Goal: Task Accomplishment & Management: Manage account settings

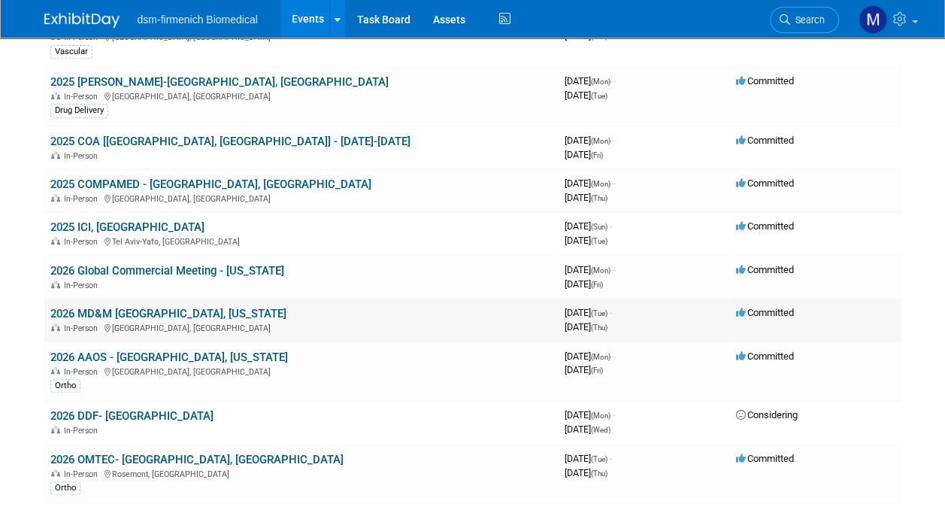
click at [120, 317] on link "2026 MD&M [GEOGRAPHIC_DATA], [US_STATE]" at bounding box center [168, 314] width 236 height 14
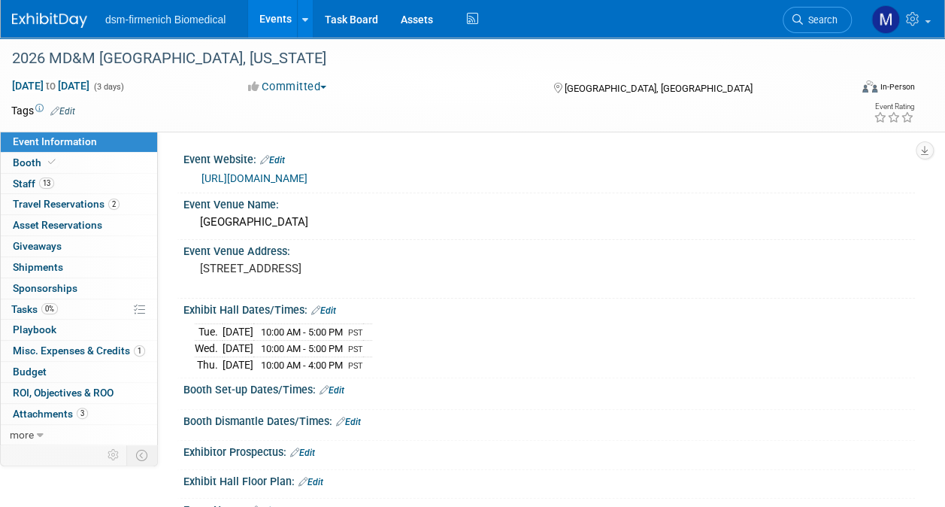
click at [278, 156] on link "Edit" at bounding box center [272, 160] width 25 height 11
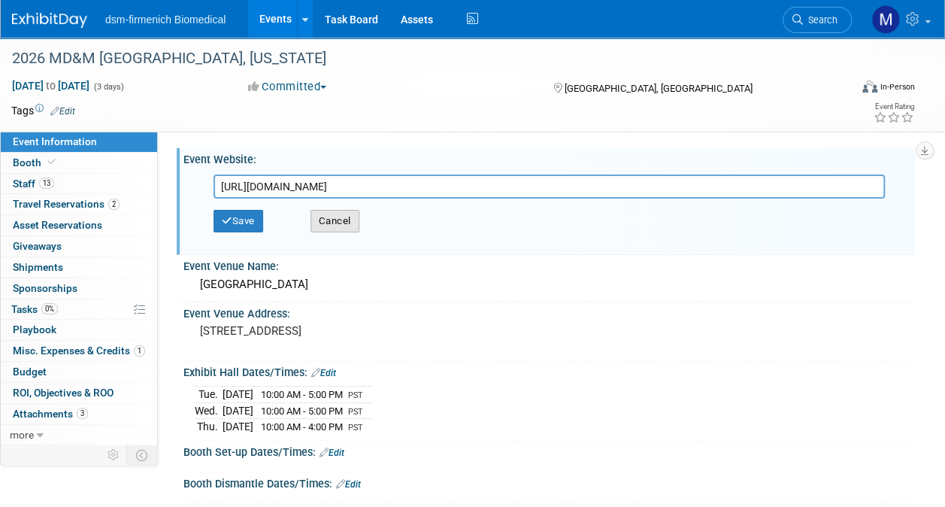
click at [349, 218] on button "Cancel" at bounding box center [335, 221] width 49 height 23
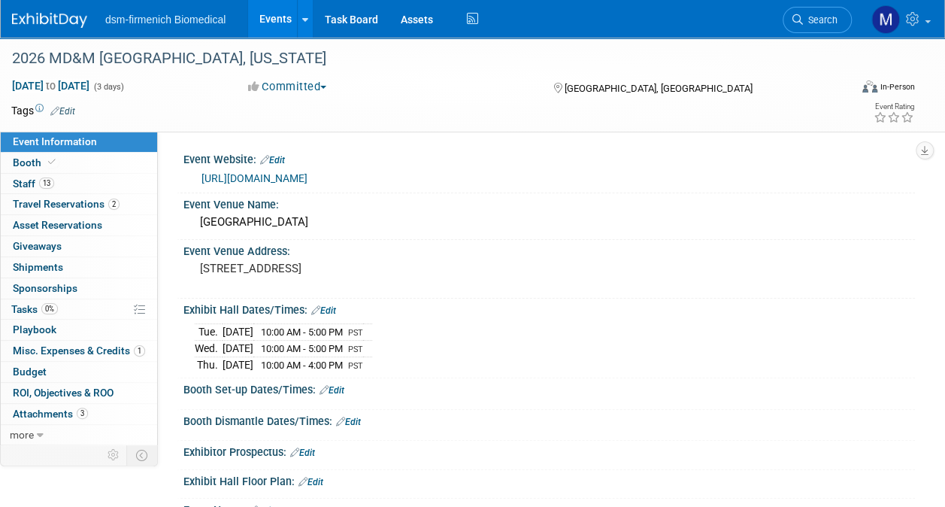
click at [308, 176] on link "[URL][DOMAIN_NAME]" at bounding box center [255, 178] width 106 height 12
drag, startPoint x: 343, startPoint y: 177, endPoint x: 590, endPoint y: 164, distance: 247.0
click at [590, 164] on div "Event Website: Edit" at bounding box center [550, 158] width 732 height 20
click at [308, 176] on link "[URL][DOMAIN_NAME]" at bounding box center [255, 178] width 106 height 12
click at [283, 161] on link "Edit" at bounding box center [272, 160] width 25 height 11
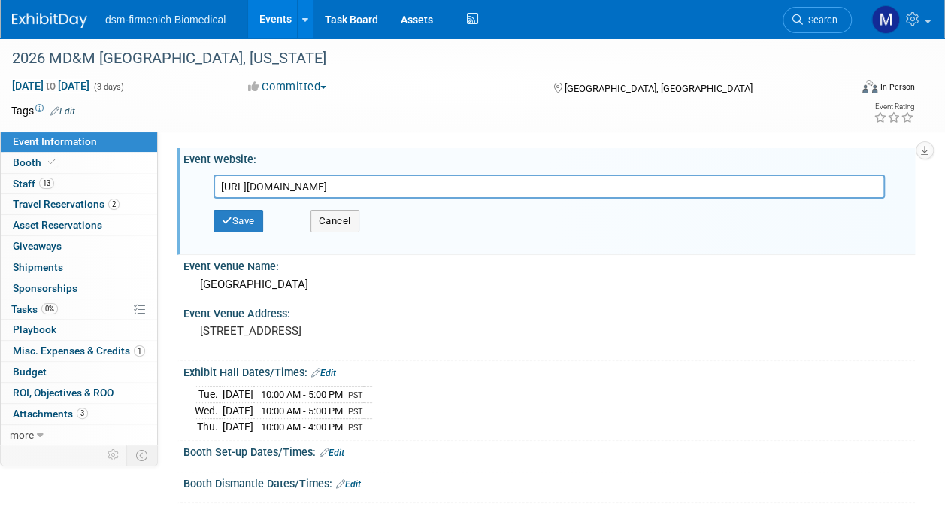
drag, startPoint x: 458, startPoint y: 182, endPoint x: -1, endPoint y: 198, distance: 459.1
click at [0, 198] on html "dsm-firmenich Biomedical Events Add Event Bulk Upload Events Shareable Event Bo…" at bounding box center [472, 253] width 945 height 507
type input "[URL][DOMAIN_NAME]"
click at [236, 226] on button "Save" at bounding box center [239, 221] width 50 height 23
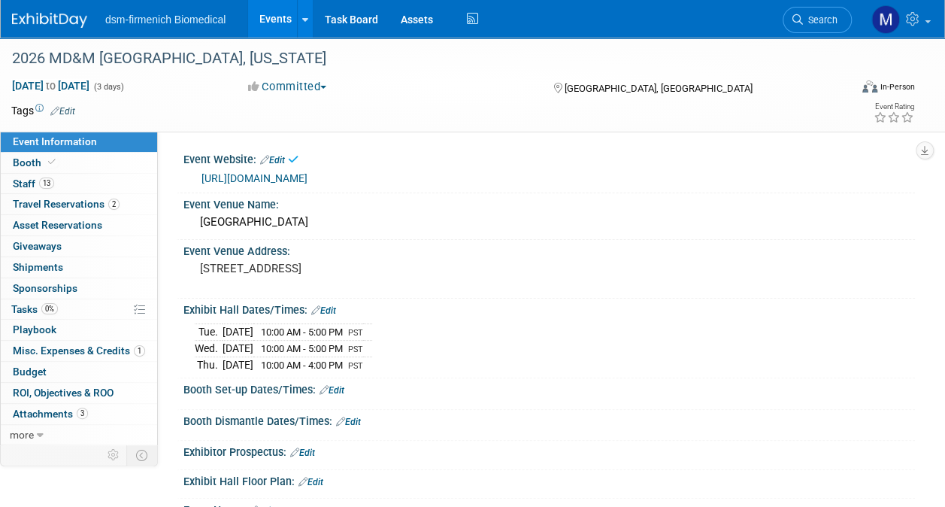
click at [293, 175] on link "[URL][DOMAIN_NAME]" at bounding box center [255, 178] width 106 height 12
click at [30, 162] on span "Booth" at bounding box center [36, 162] width 46 height 12
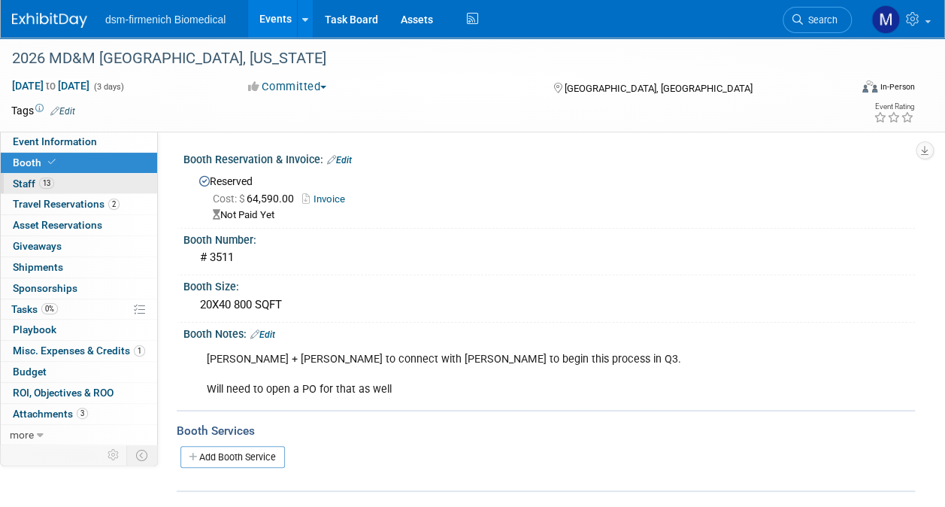
click at [30, 184] on span "Staff 13" at bounding box center [33, 184] width 41 height 12
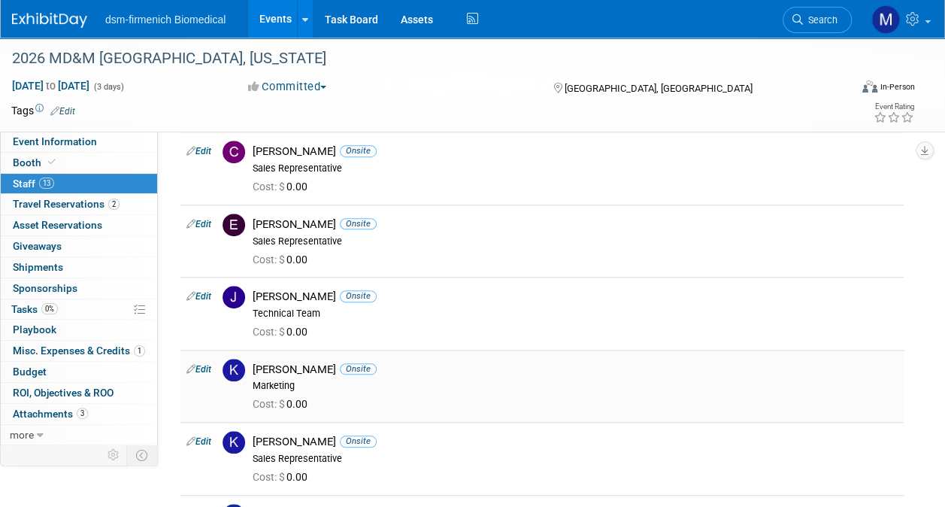
scroll to position [137, 0]
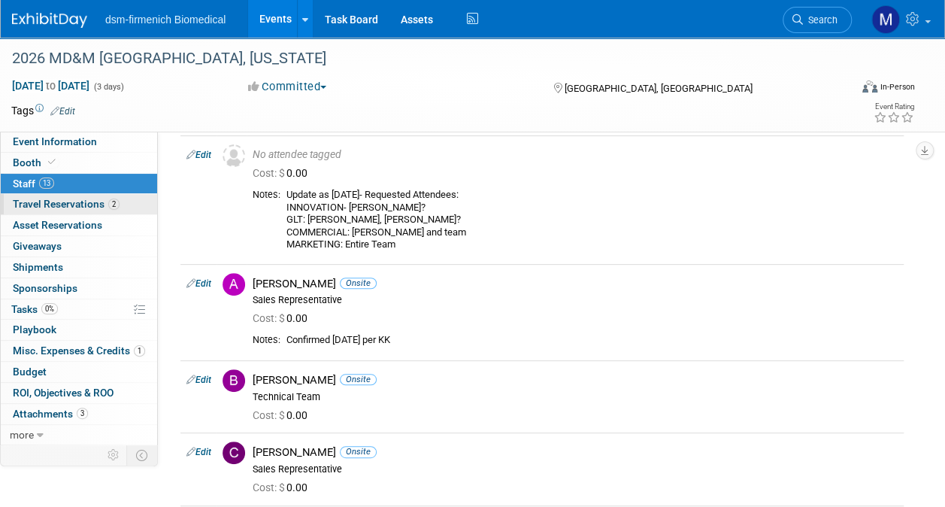
click at [42, 200] on span "Travel Reservations 2" at bounding box center [66, 204] width 107 height 12
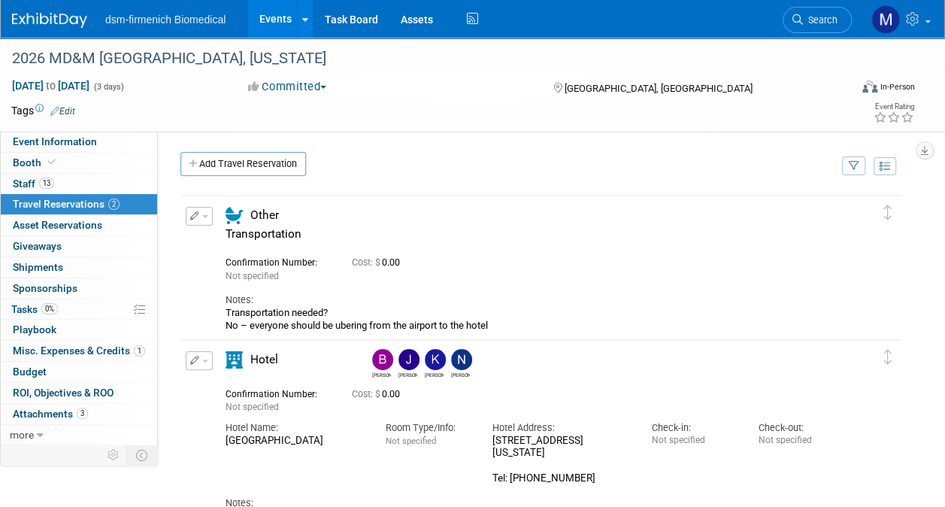
scroll to position [75, 0]
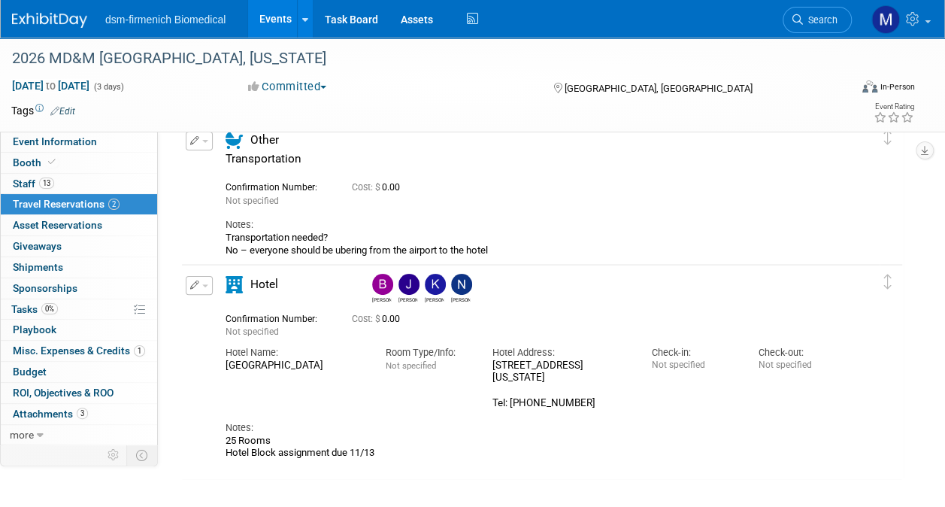
drag, startPoint x: 224, startPoint y: 367, endPoint x: 335, endPoint y: 369, distance: 111.3
click at [335, 369] on div "Hotel Name: [GEOGRAPHIC_DATA]" at bounding box center [294, 355] width 160 height 34
drag, startPoint x: 335, startPoint y: 369, endPoint x: 304, endPoint y: 361, distance: 32.5
copy div "[GEOGRAPHIC_DATA]"
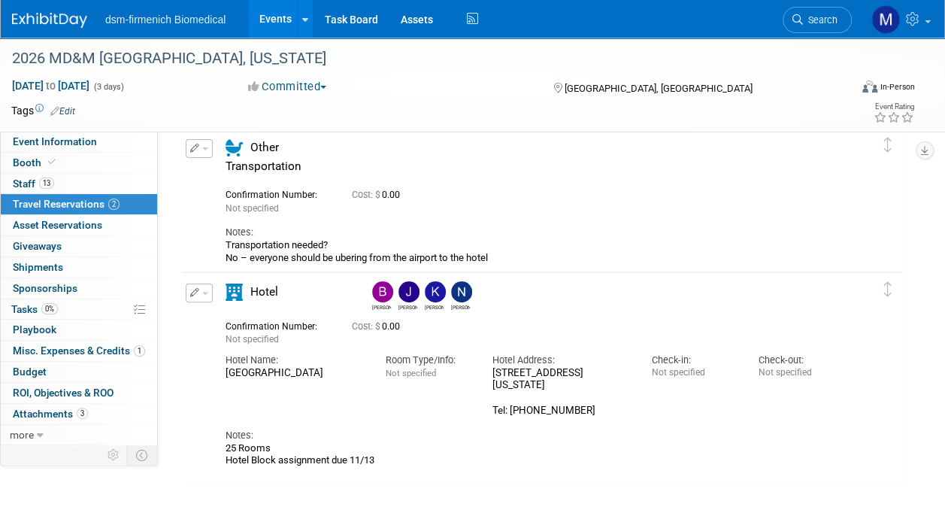
scroll to position [0, 0]
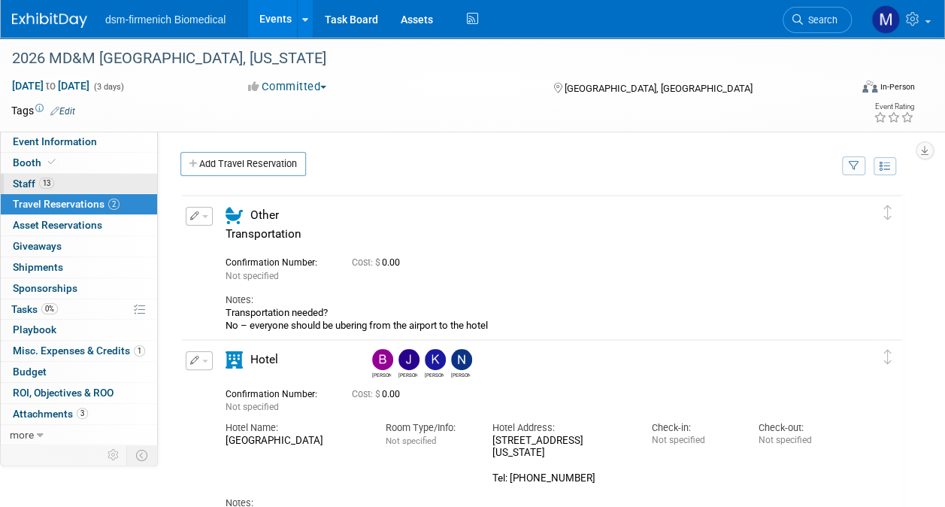
click at [46, 181] on span "13" at bounding box center [46, 183] width 15 height 11
